Goal: Task Accomplishment & Management: Manage account settings

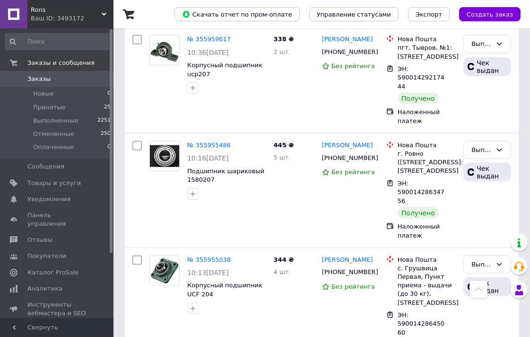
scroll to position [1653, 0]
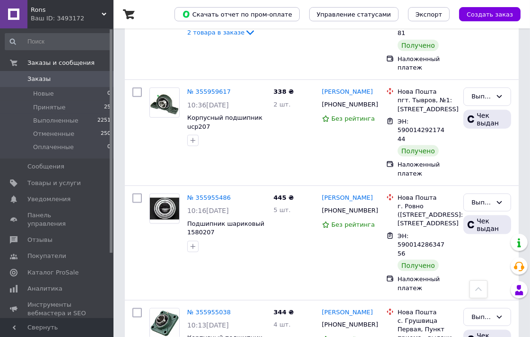
click at [36, 78] on span "Заказы" at bounding box center [38, 79] width 23 height 9
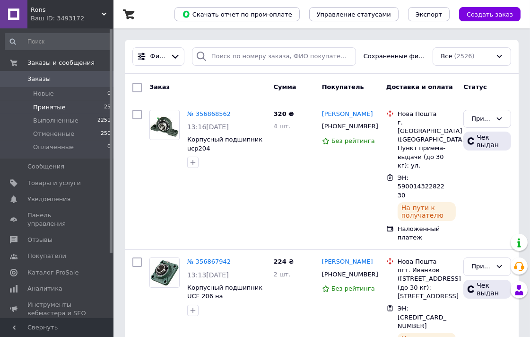
click at [42, 105] on span "Принятые" at bounding box center [49, 107] width 33 height 9
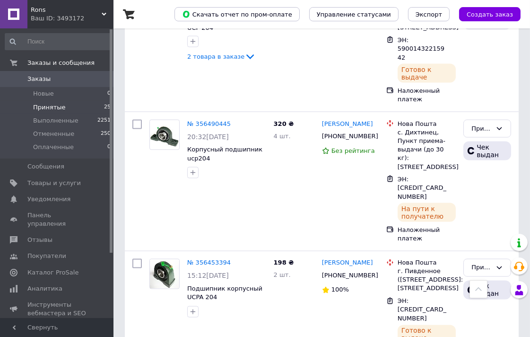
scroll to position [2246, 0]
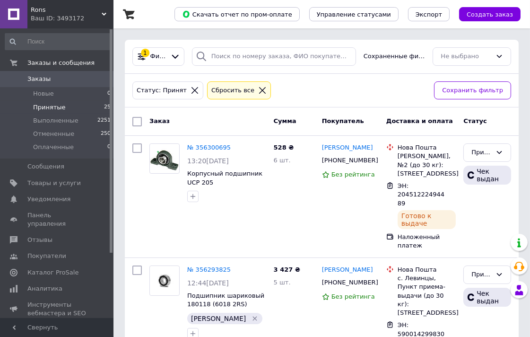
click at [30, 77] on span "Заказы" at bounding box center [38, 79] width 23 height 9
